Goal: Navigation & Orientation: Find specific page/section

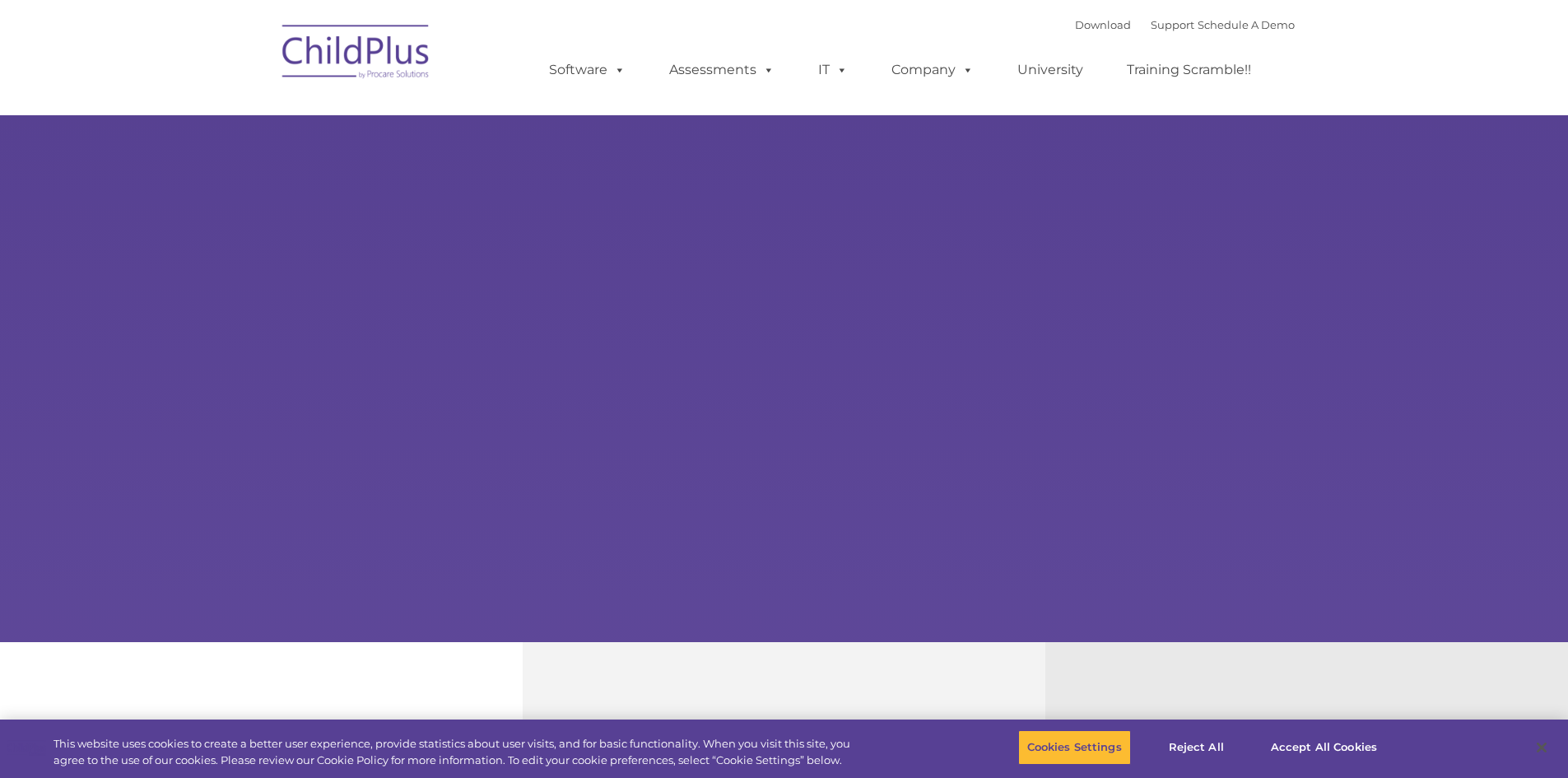
select select "MEDIUM"
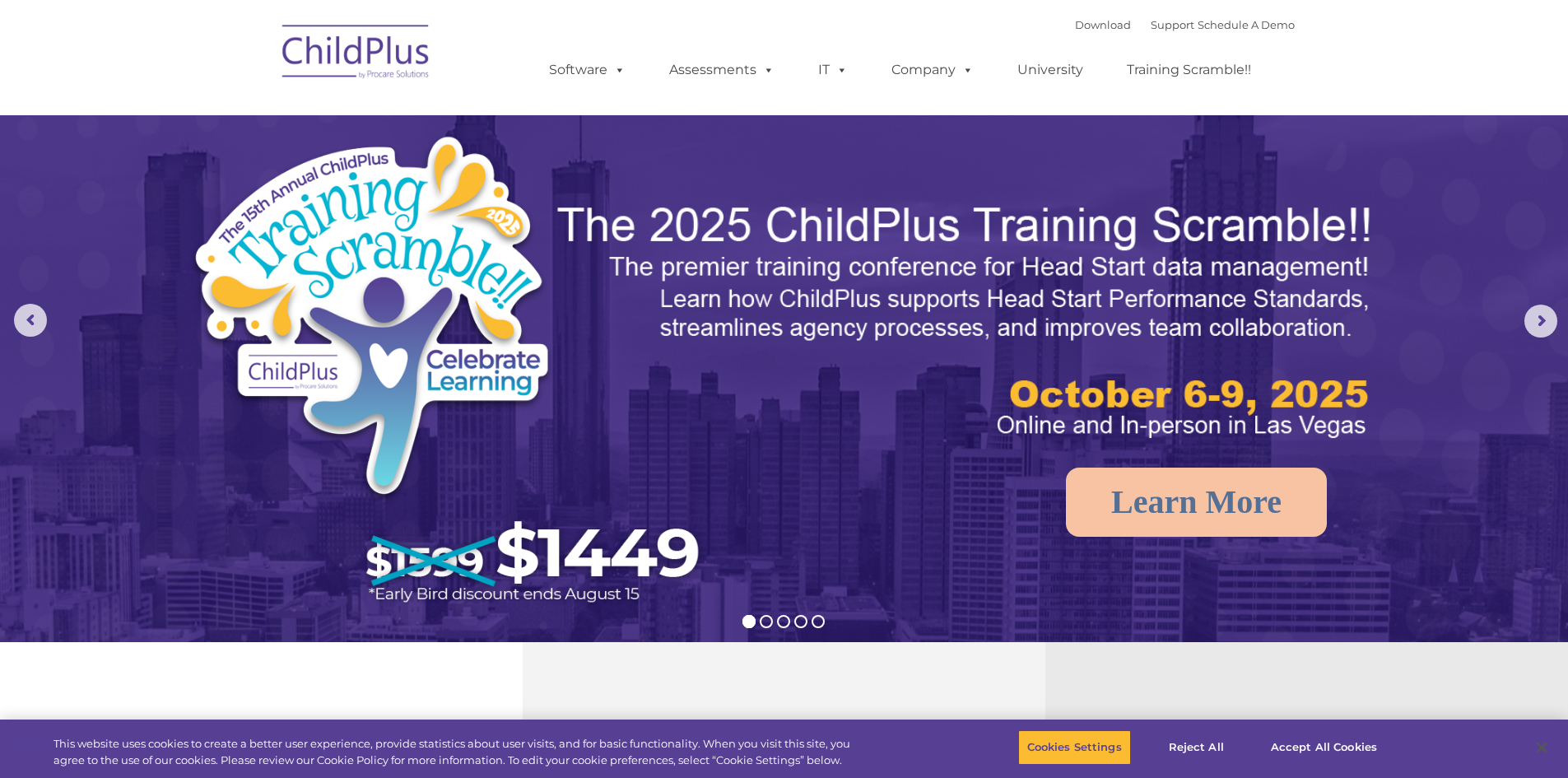
click at [397, 67] on img at bounding box center [356, 54] width 165 height 82
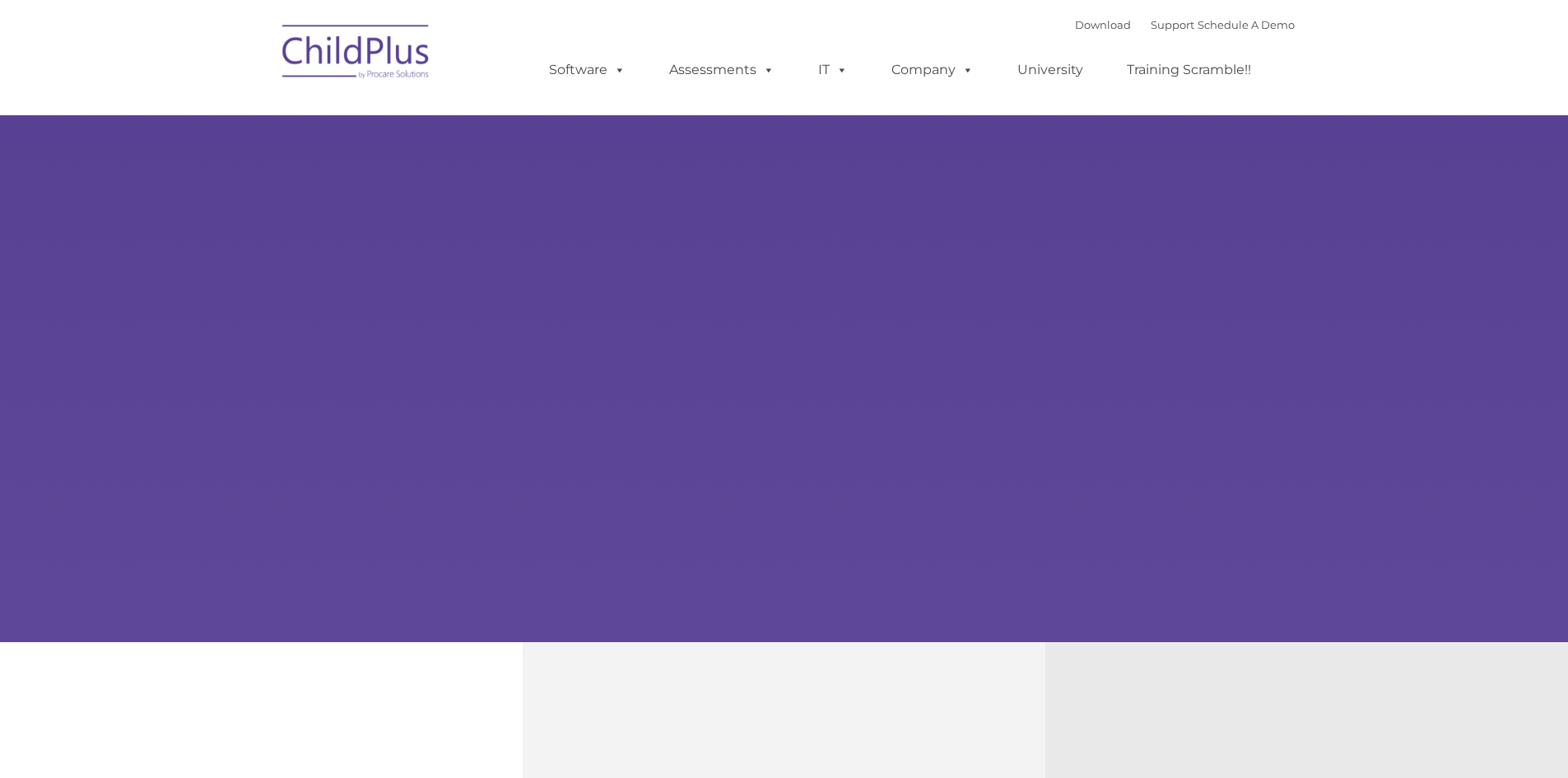
type input ""
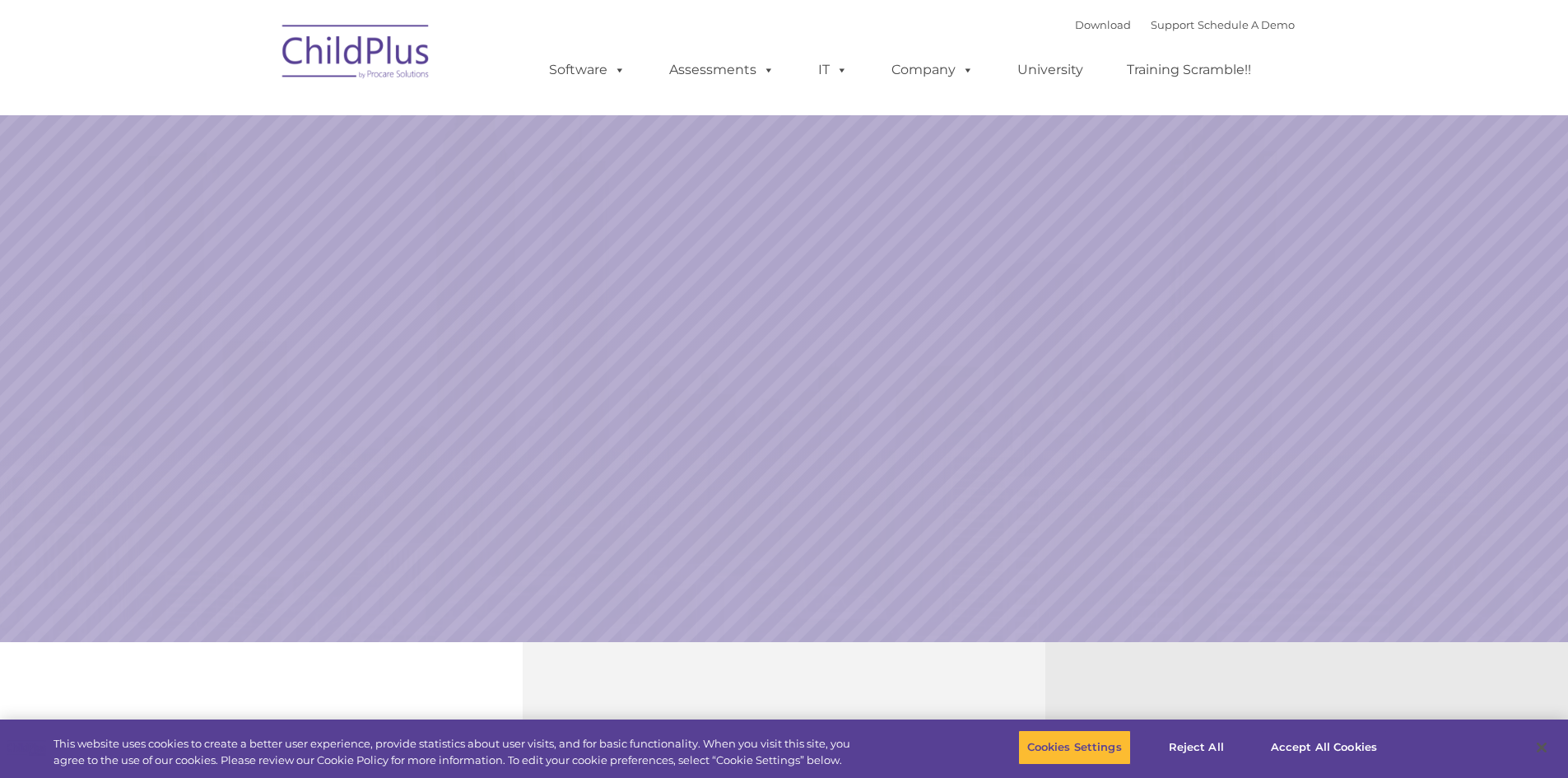
select select "MEDIUM"
